Goal: Information Seeking & Learning: Find contact information

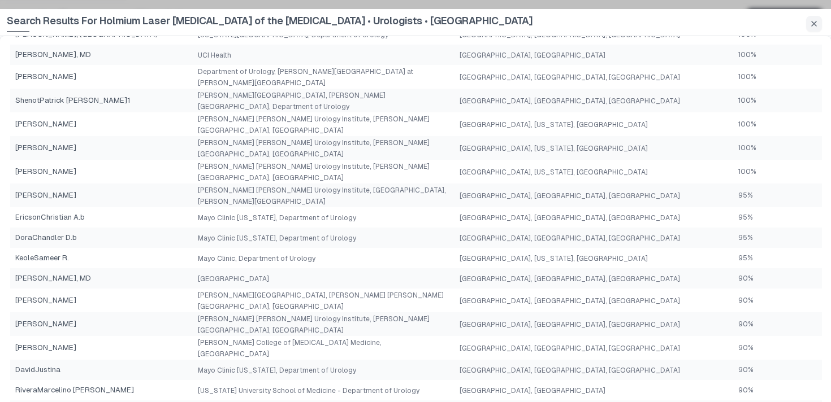
scroll to position [408, 0]
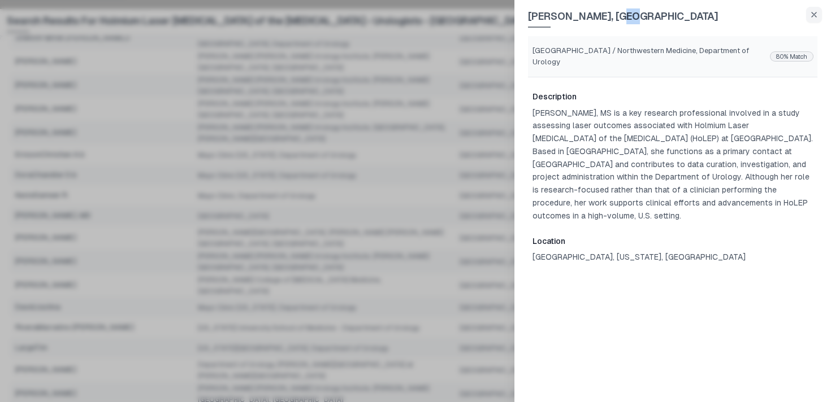
drag, startPoint x: 632, startPoint y: 17, endPoint x: 619, endPoint y: 17, distance: 12.4
click at [619, 17] on span "[PERSON_NAME], [GEOGRAPHIC_DATA]" at bounding box center [623, 17] width 190 height 19
click at [633, 107] on p "[PERSON_NAME], MS is a key research professional involved in a study assessing …" at bounding box center [672, 165] width 280 height 116
click at [616, 113] on p "[PERSON_NAME], MS is a key research professional involved in a study assessing …" at bounding box center [672, 165] width 280 height 116
drag, startPoint x: 612, startPoint y: 20, endPoint x: 538, endPoint y: 19, distance: 74.0
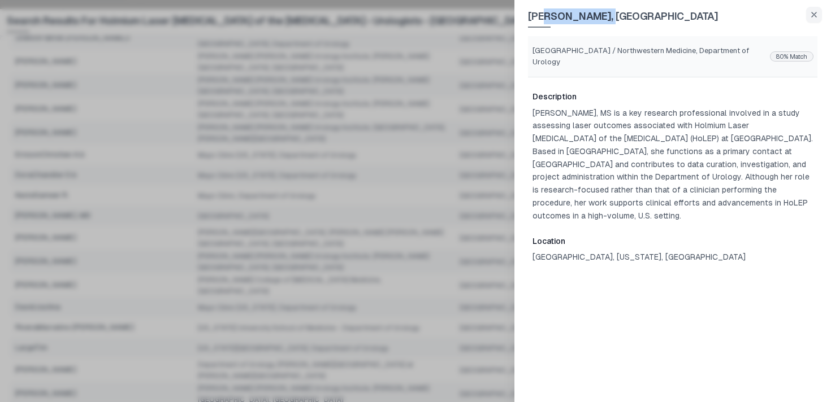
click at [540, 19] on span "[PERSON_NAME], [GEOGRAPHIC_DATA]" at bounding box center [623, 17] width 190 height 19
click at [663, 25] on div "[PERSON_NAME], [GEOGRAPHIC_DATA]" at bounding box center [672, 18] width 289 height 36
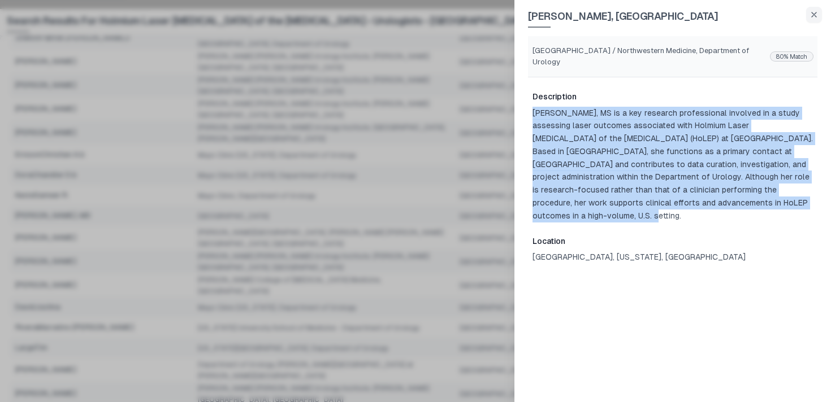
drag, startPoint x: 810, startPoint y: 201, endPoint x: 534, endPoint y: 107, distance: 290.9
click at [534, 107] on p "[PERSON_NAME], MS is a key research professional involved in a study assessing …" at bounding box center [672, 165] width 280 height 116
click at [533, 114] on p "[PERSON_NAME], MS is a key research professional involved in a study assessing …" at bounding box center [672, 165] width 280 height 116
drag, startPoint x: 533, startPoint y: 112, endPoint x: 789, endPoint y: 206, distance: 272.4
click at [789, 206] on p "[PERSON_NAME], MS is a key research professional involved in a study assessing …" at bounding box center [672, 165] width 280 height 116
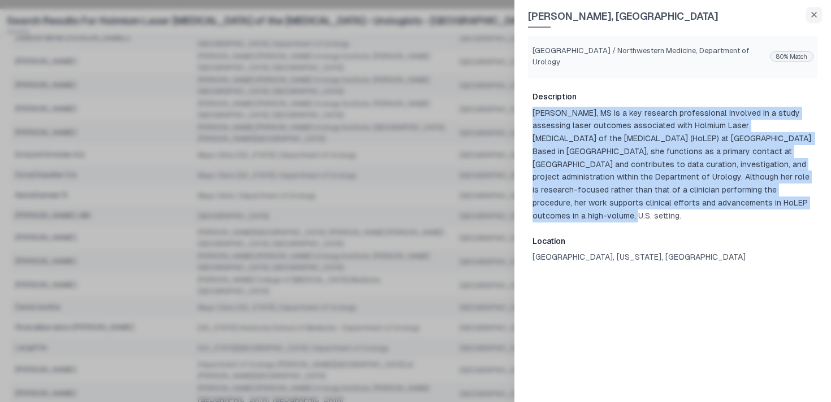
click at [789, 206] on p "[PERSON_NAME], MS is a key research professional involved in a study assessing …" at bounding box center [672, 165] width 280 height 116
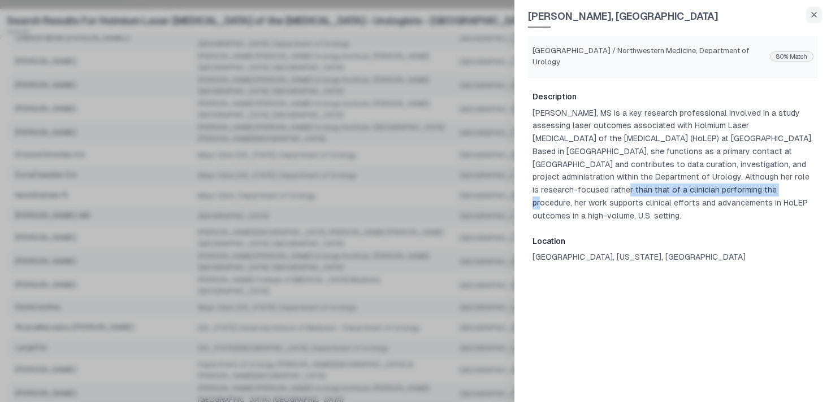
drag, startPoint x: 690, startPoint y: 189, endPoint x: 532, endPoint y: 189, distance: 158.2
click at [532, 189] on p "[PERSON_NAME], MS is a key research professional involved in a study assessing …" at bounding box center [672, 165] width 280 height 116
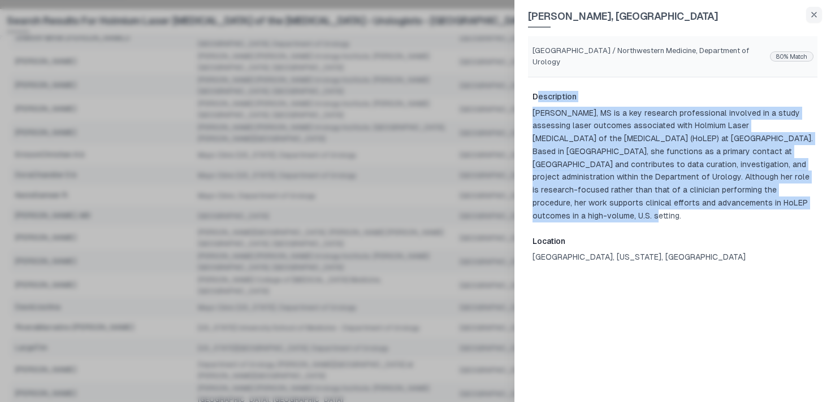
drag, startPoint x: 811, startPoint y: 203, endPoint x: 525, endPoint y: 99, distance: 304.2
click at [525, 99] on div "[PERSON_NAME], [GEOGRAPHIC_DATA] / Northwestern Medicine, Department of Urology…" at bounding box center [672, 201] width 316 height 402
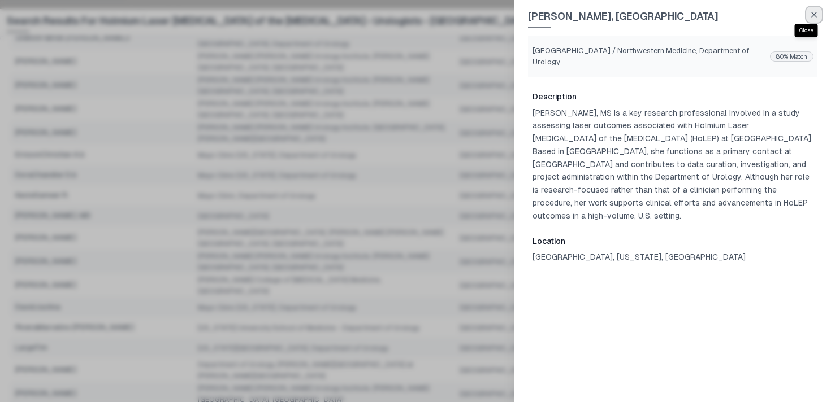
click at [812, 16] on icon "button" at bounding box center [813, 14] width 5 height 5
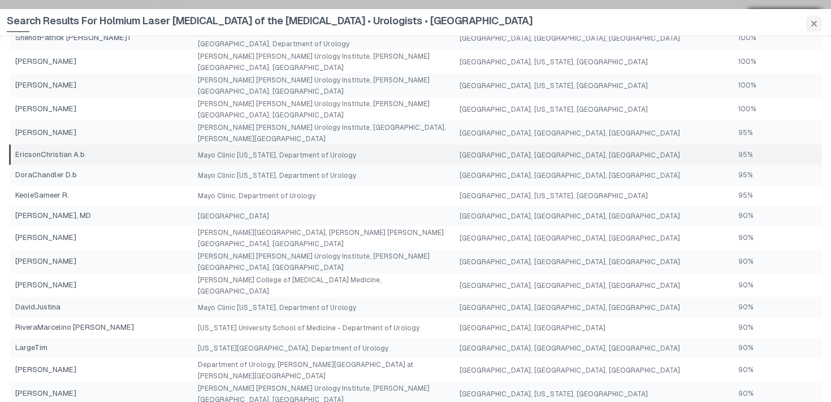
click at [653, 145] on td "[GEOGRAPHIC_DATA], [GEOGRAPHIC_DATA], [GEOGRAPHIC_DATA]" at bounding box center [593, 155] width 276 height 20
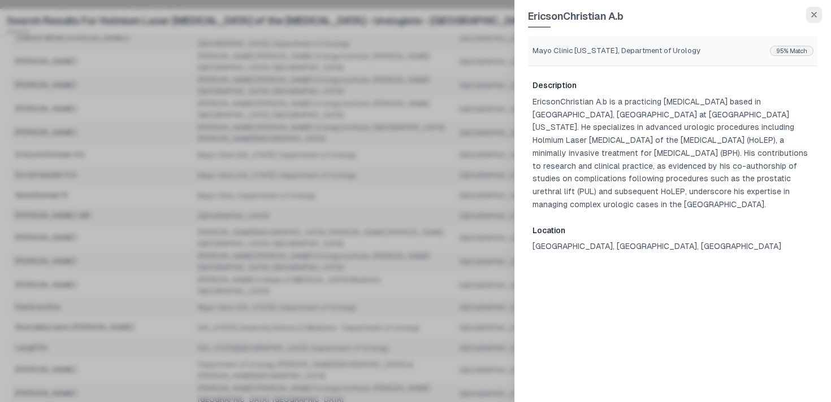
click at [817, 17] on icon "button" at bounding box center [813, 14] width 9 height 9
